Goal: Find specific page/section: Find specific page/section

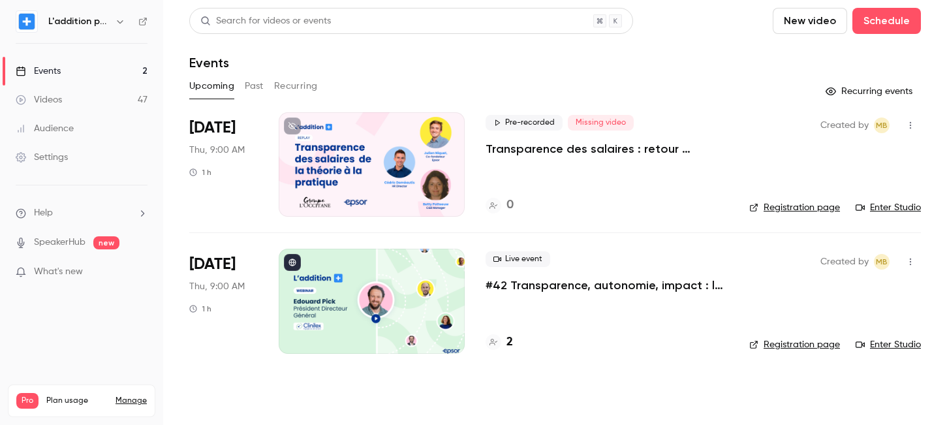
click at [455, 166] on div at bounding box center [372, 164] width 186 height 104
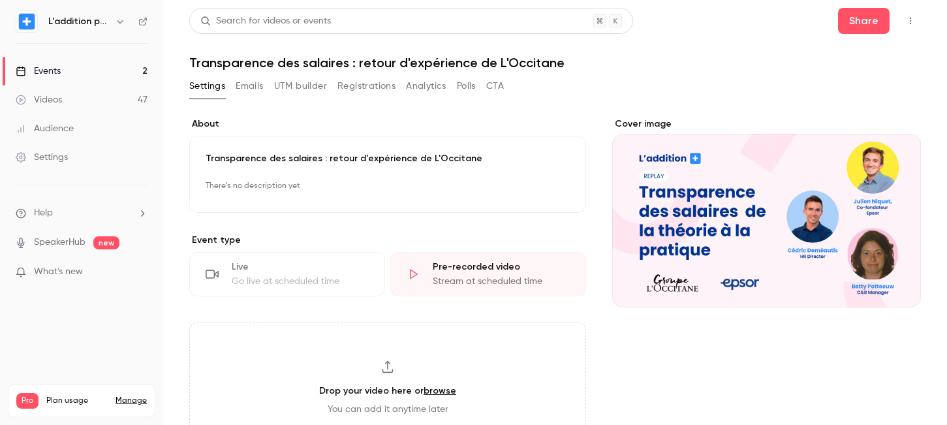
click at [896, 281] on icon "Cover image" at bounding box center [897, 284] width 14 height 10
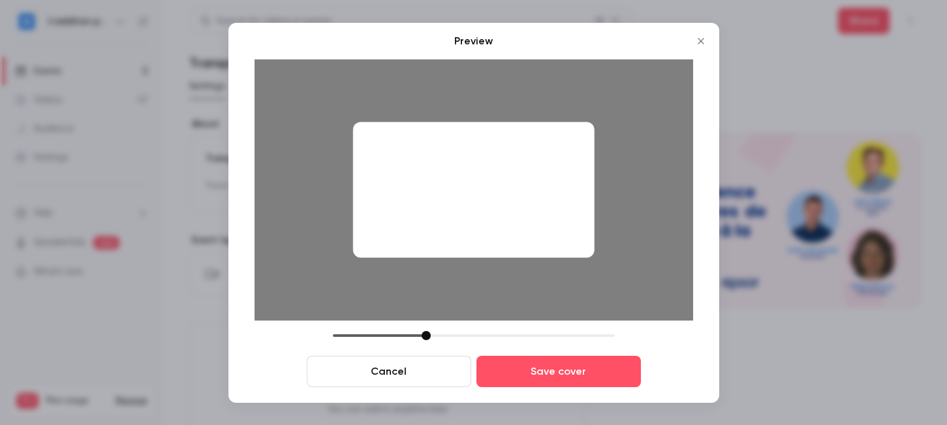
drag, startPoint x: 458, startPoint y: 219, endPoint x: 379, endPoint y: 214, distance: 78.5
click at [379, 214] on div at bounding box center [473, 189] width 242 height 136
click at [703, 37] on icon "Close" at bounding box center [701, 41] width 16 height 10
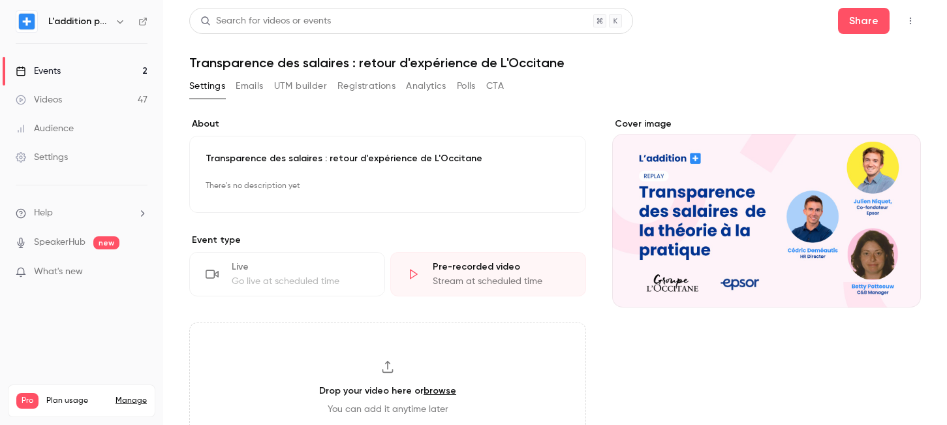
click at [82, 72] on link "Events 2" at bounding box center [81, 71] width 163 height 29
